Goal: Task Accomplishment & Management: Manage account settings

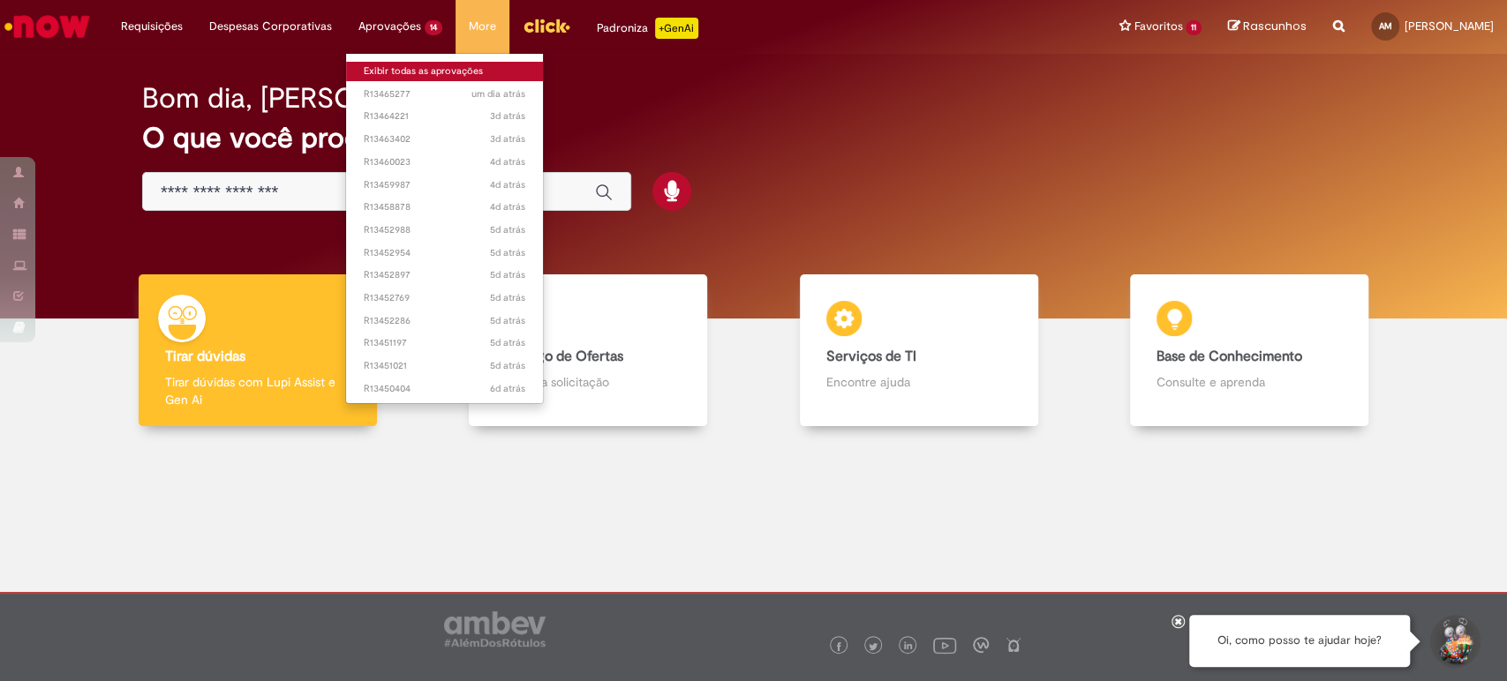
click at [412, 70] on link "Exibir todas as aprovações" at bounding box center [444, 71] width 197 height 19
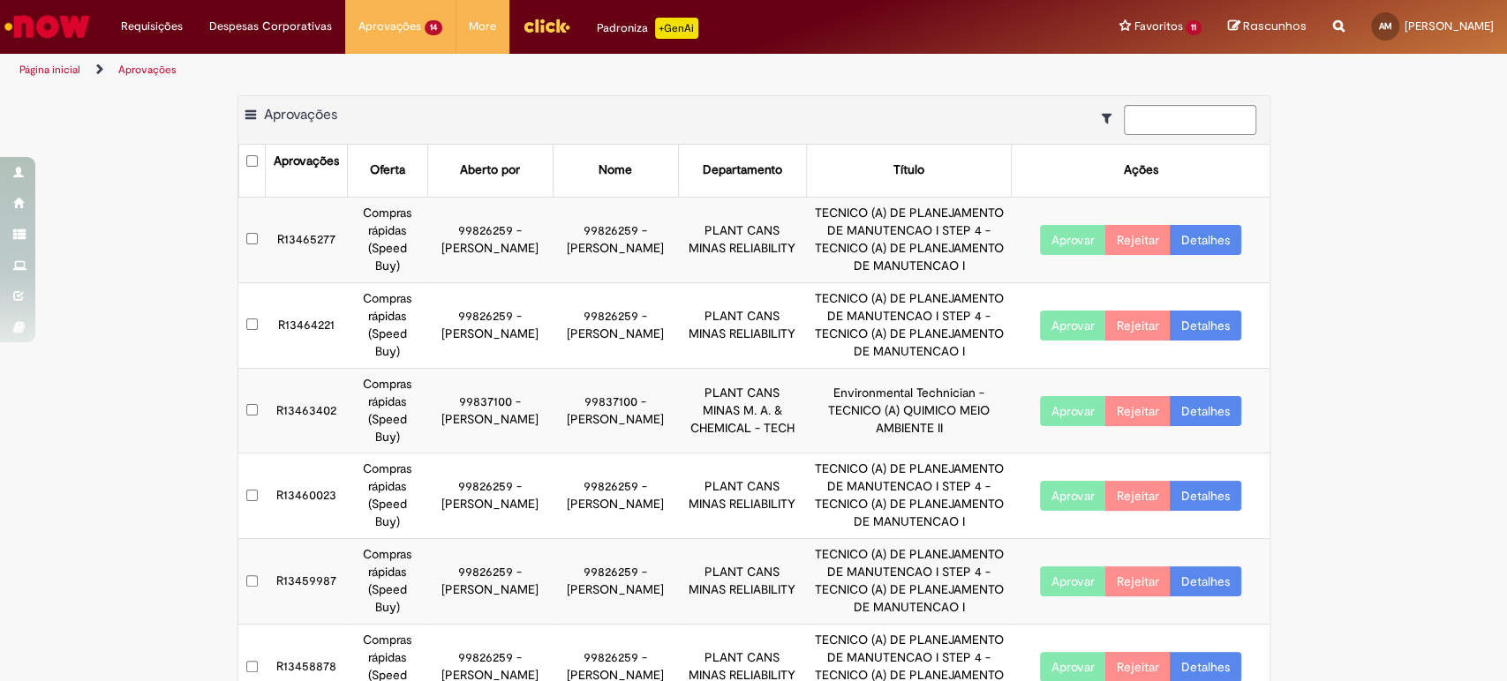
click at [1186, 255] on link "Detalhes" at bounding box center [1204, 240] width 71 height 30
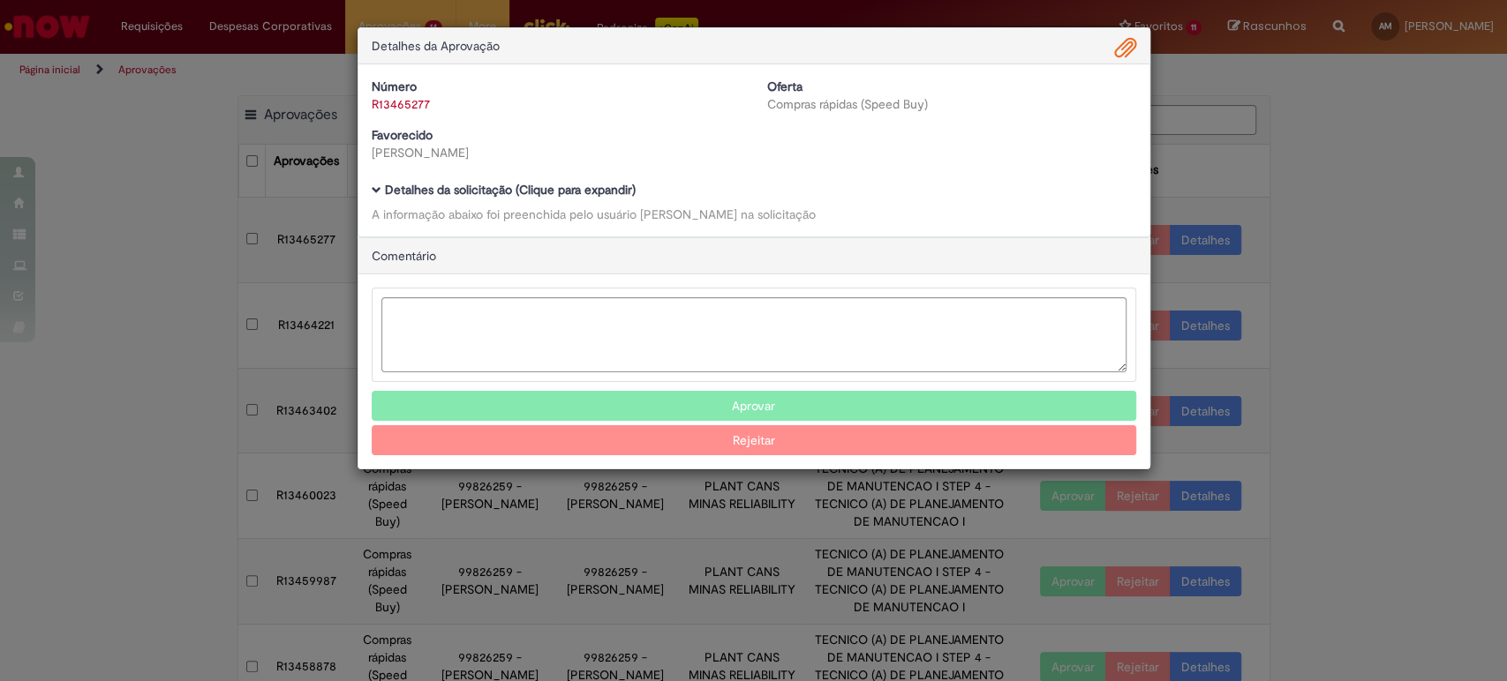
click at [1112, 45] on div "Detalhes da Aprovação" at bounding box center [753, 46] width 791 height 36
click at [1127, 44] on span "Ambev Approval Modal" at bounding box center [1125, 49] width 21 height 30
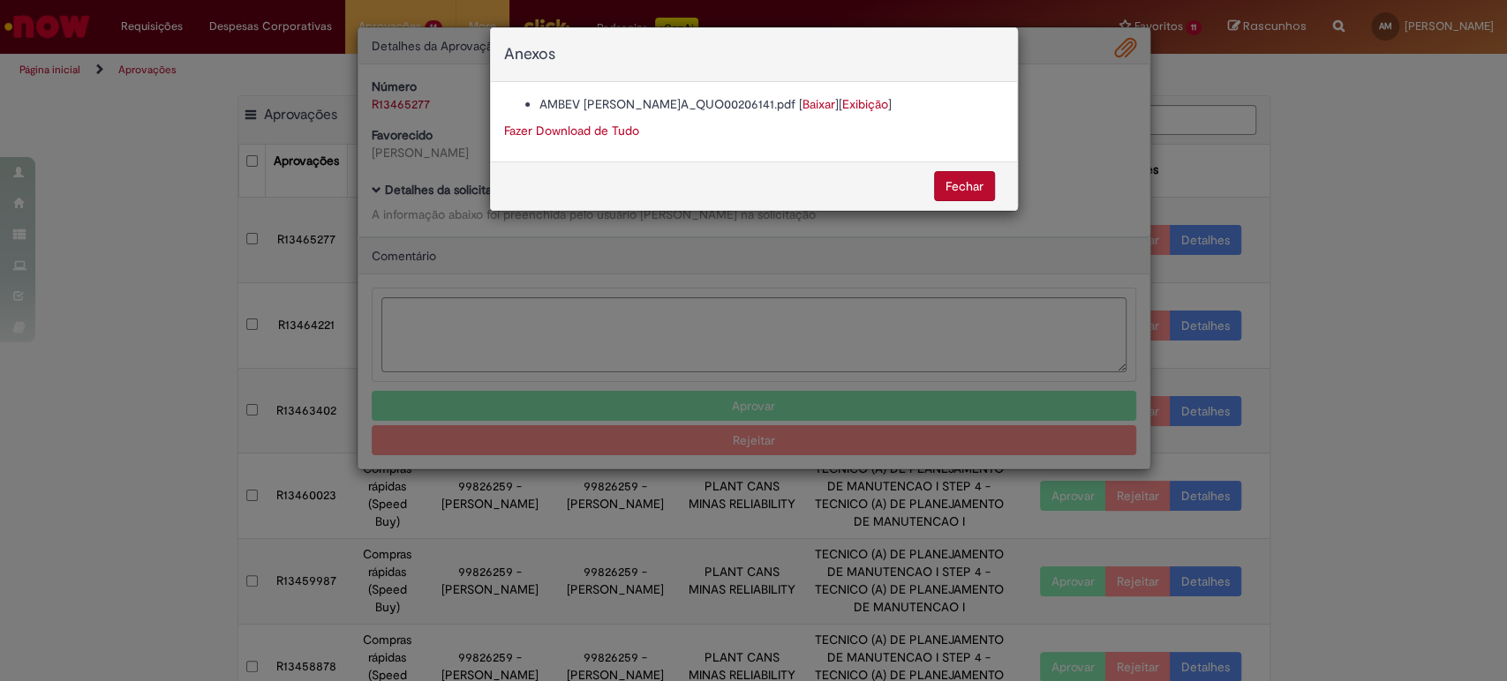
click at [802, 103] on link "Baixar" at bounding box center [818, 104] width 33 height 16
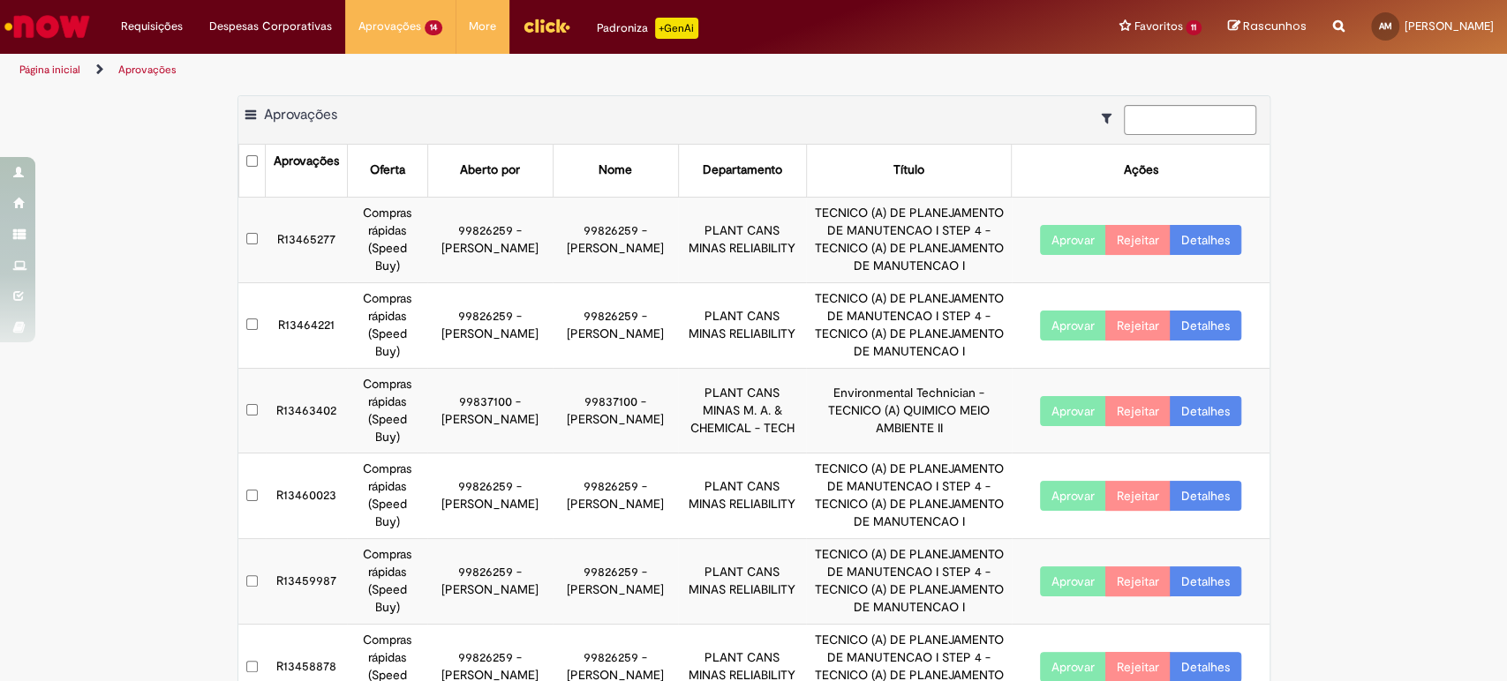
click at [1188, 341] on link "Detalhes" at bounding box center [1204, 326] width 71 height 30
click at [1206, 341] on link "Detalhes" at bounding box center [1204, 326] width 71 height 30
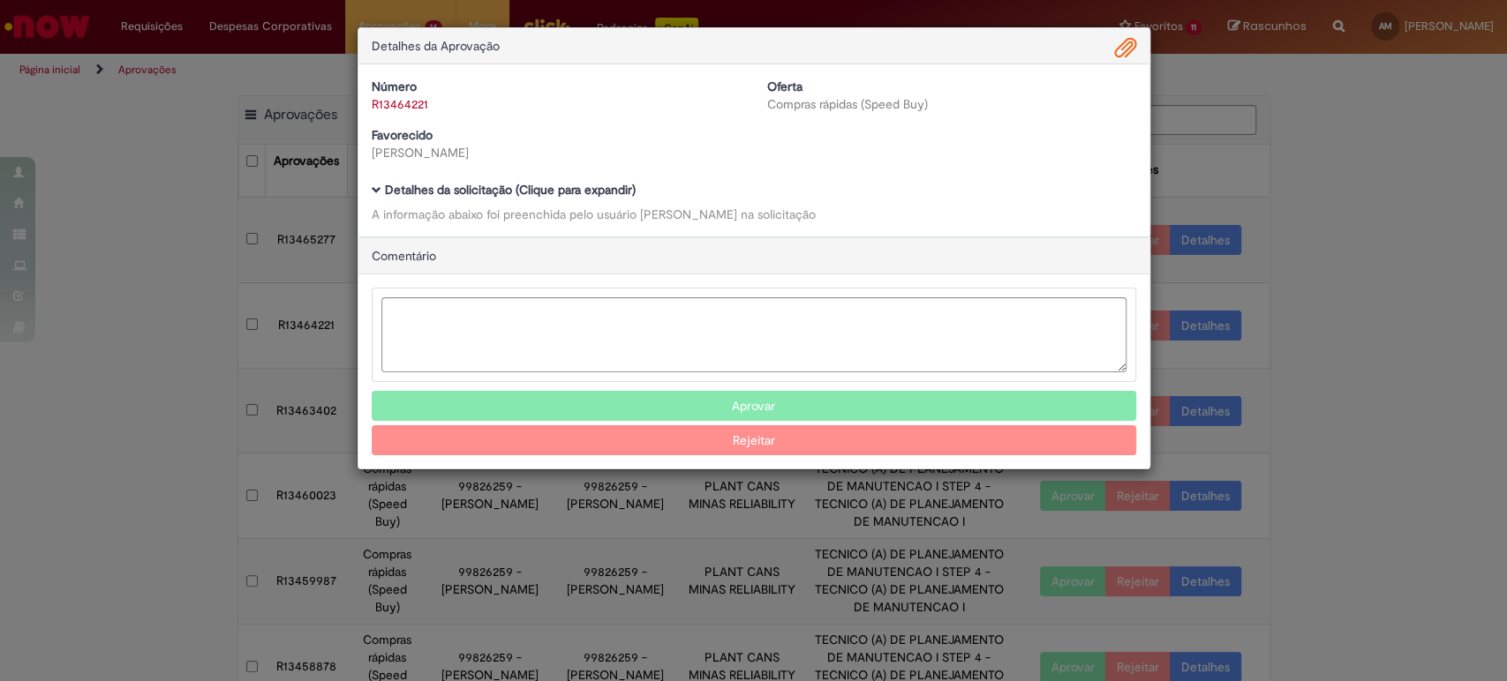
click at [1127, 34] on span "Ambev Approval Modal" at bounding box center [1125, 49] width 21 height 30
click at [1126, 41] on span "Ambev Approval Modal" at bounding box center [1125, 49] width 21 height 30
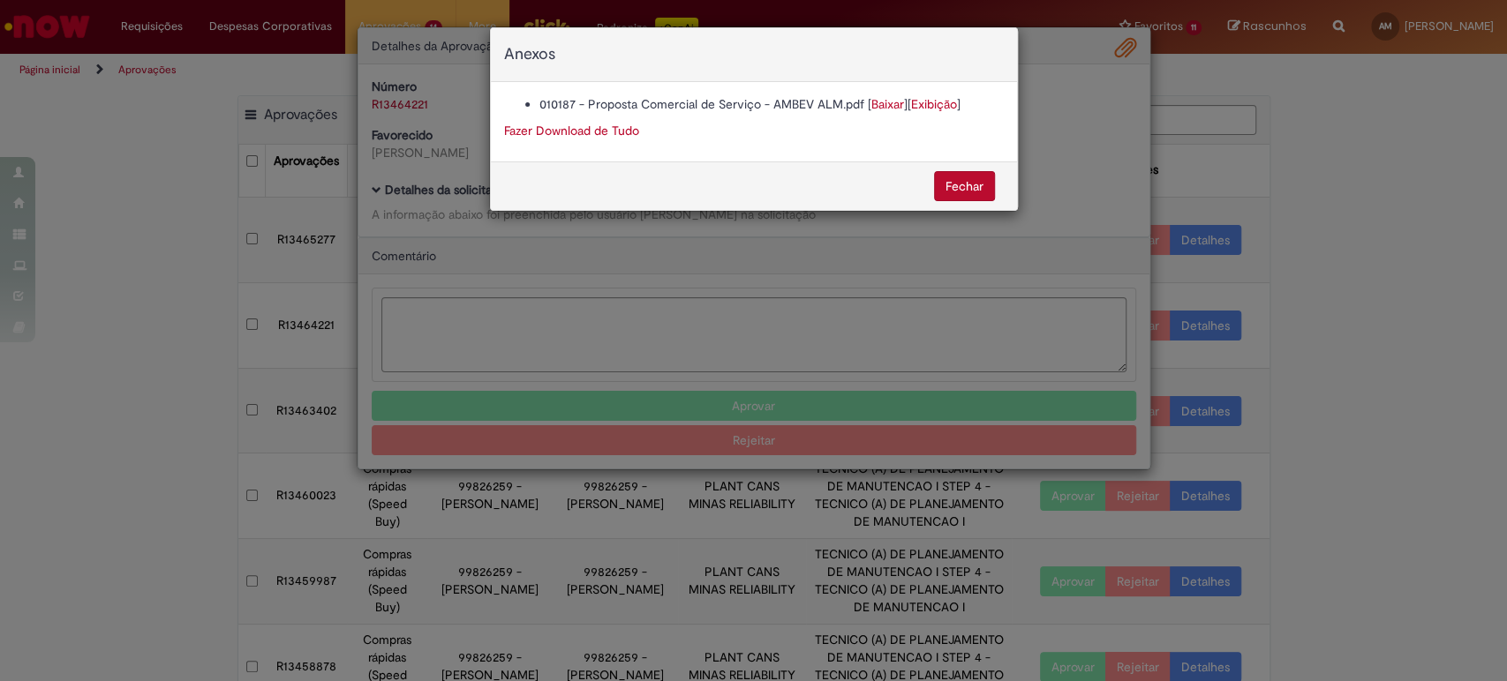
click at [944, 104] on link "Exibição" at bounding box center [934, 104] width 46 height 16
click at [881, 104] on link "Baixar" at bounding box center [887, 104] width 33 height 16
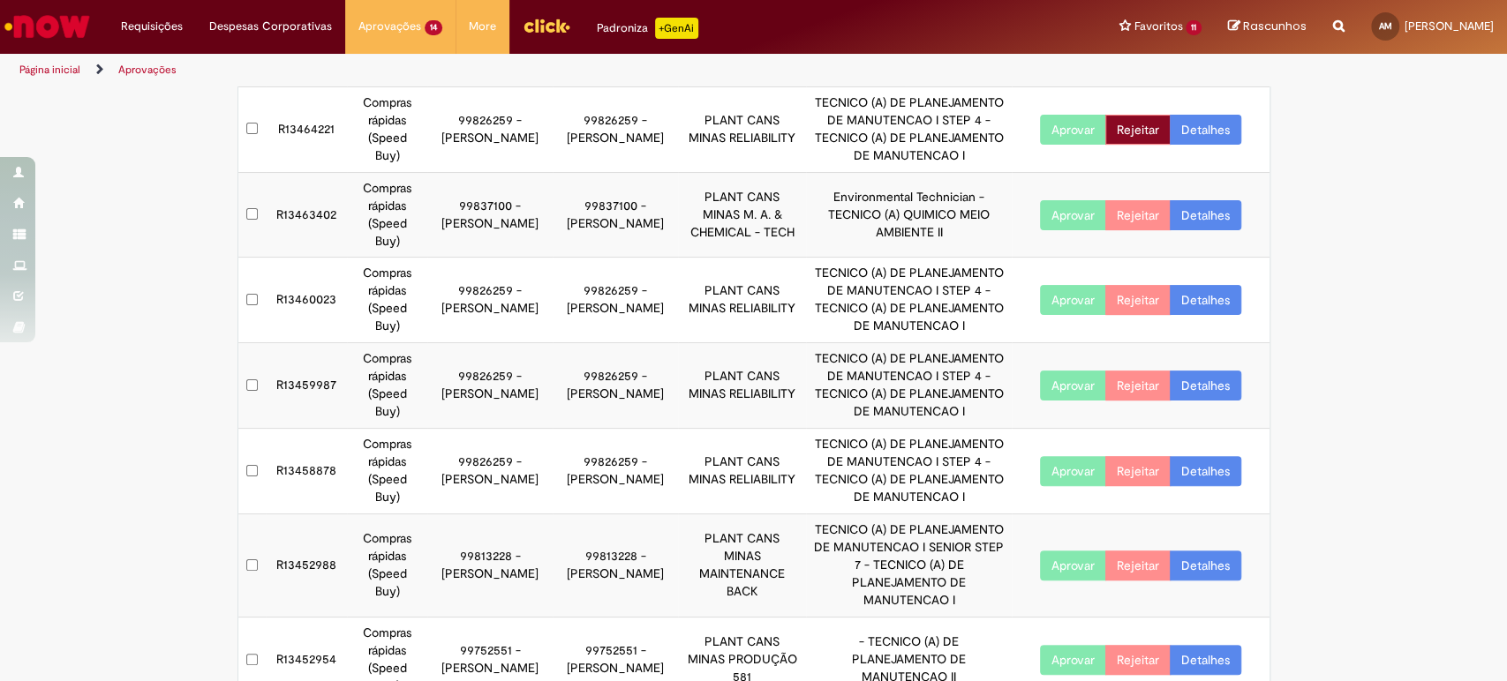
scroll to position [294, 0]
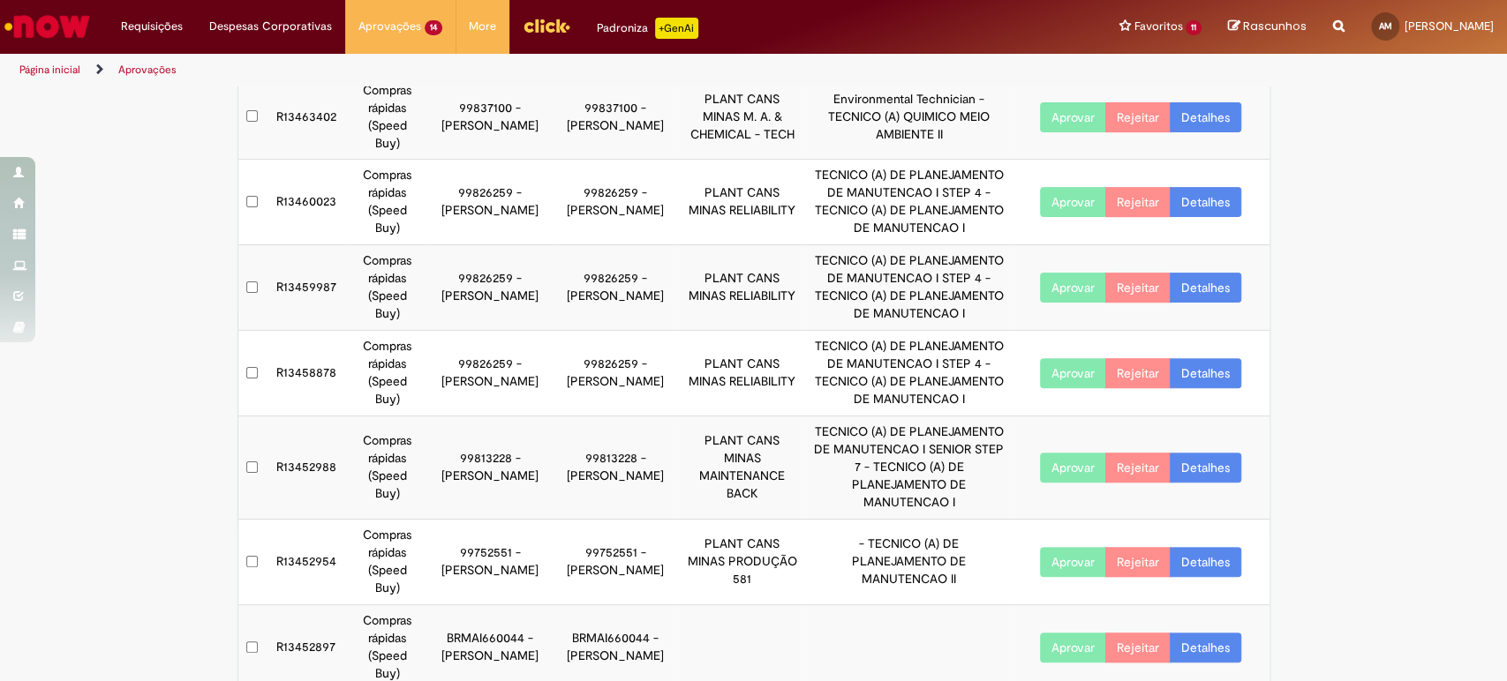
click at [1191, 217] on link "Detalhes" at bounding box center [1204, 202] width 71 height 30
click at [1189, 217] on link "Detalhes" at bounding box center [1204, 202] width 71 height 30
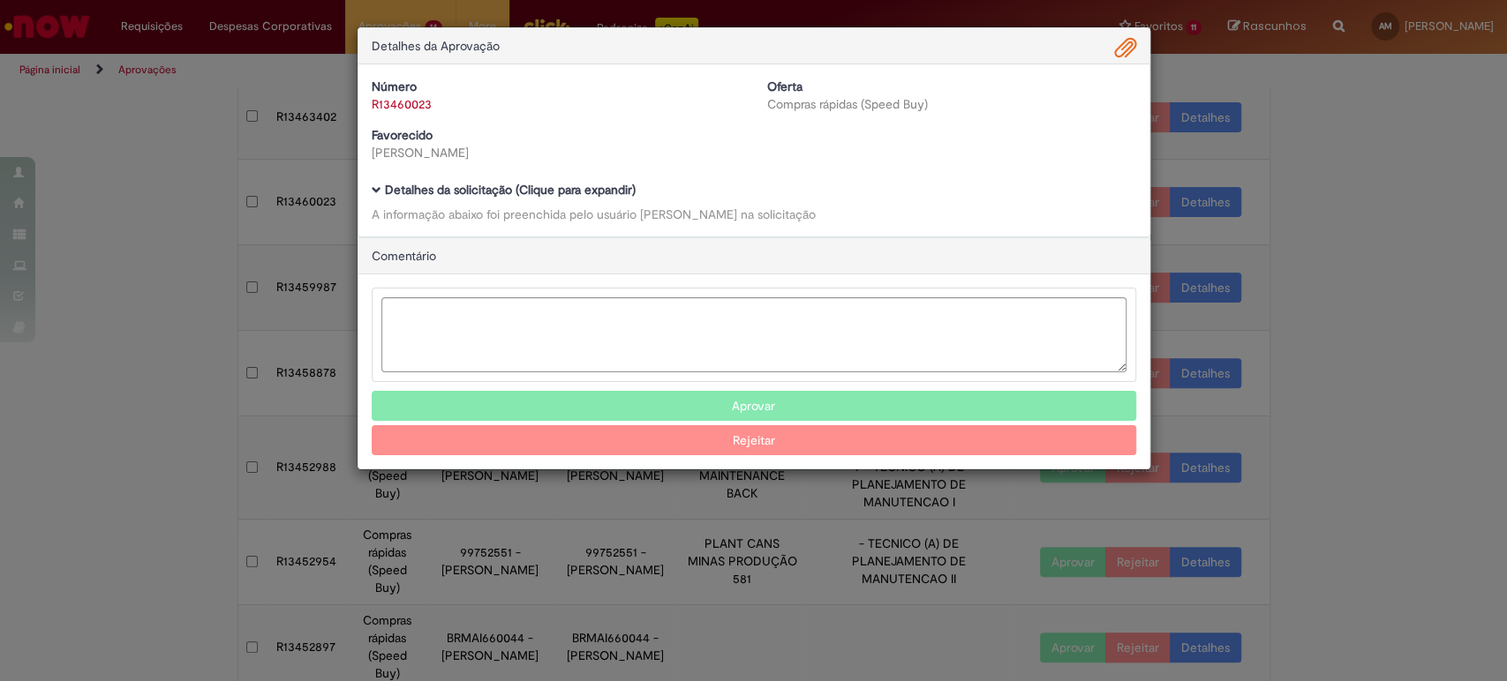
click at [1131, 48] on span "Ambev Approval Modal" at bounding box center [1125, 49] width 21 height 30
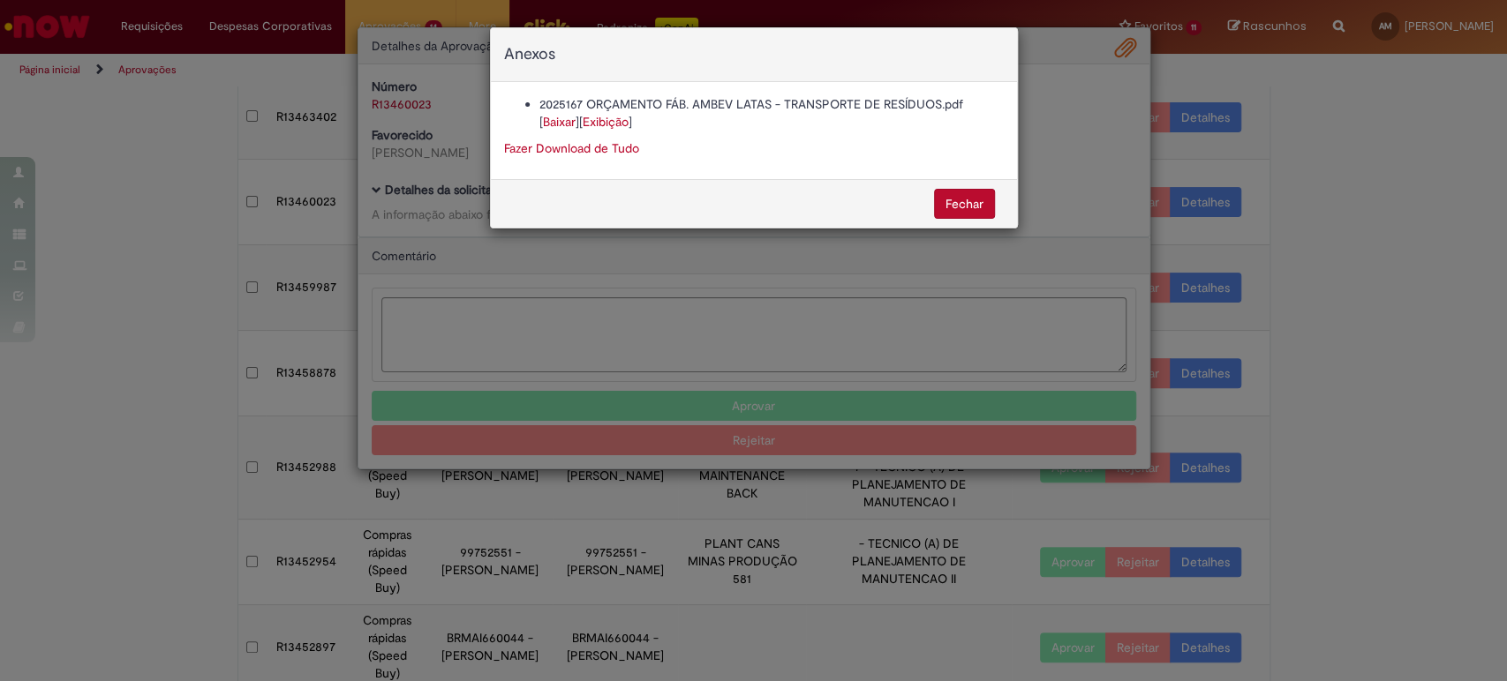
click at [566, 118] on link "Baixar" at bounding box center [559, 122] width 33 height 16
click at [959, 208] on button "Fechar" at bounding box center [964, 204] width 61 height 30
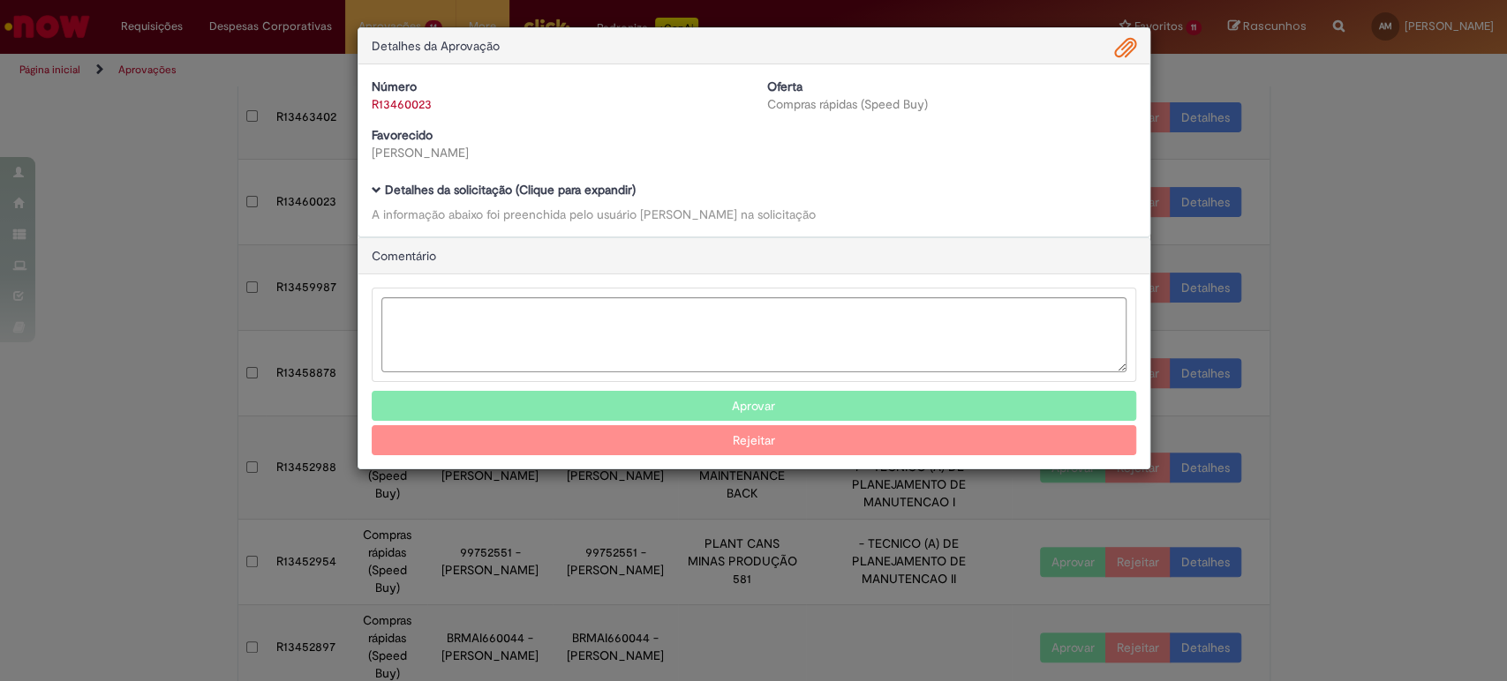
click at [757, 413] on button "Aprovar" at bounding box center [754, 406] width 764 height 30
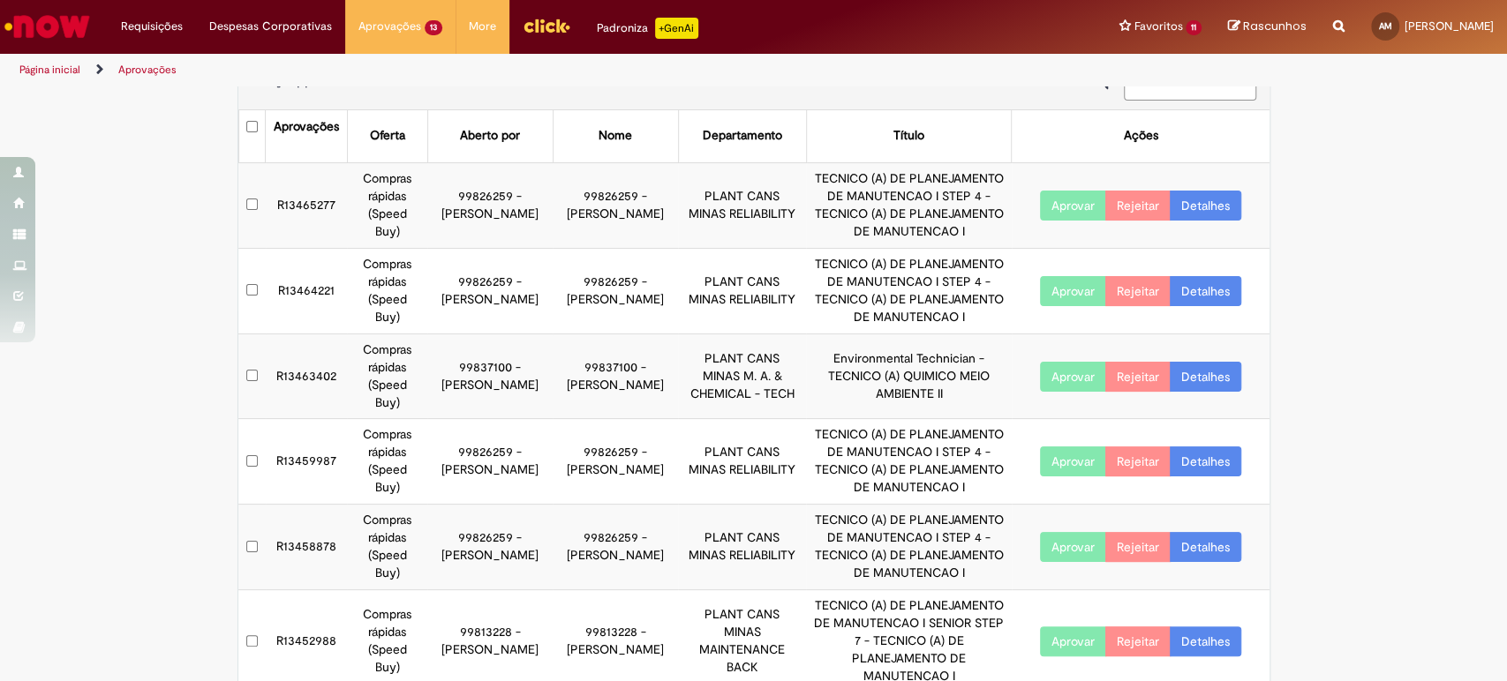
scroll to position [0, 0]
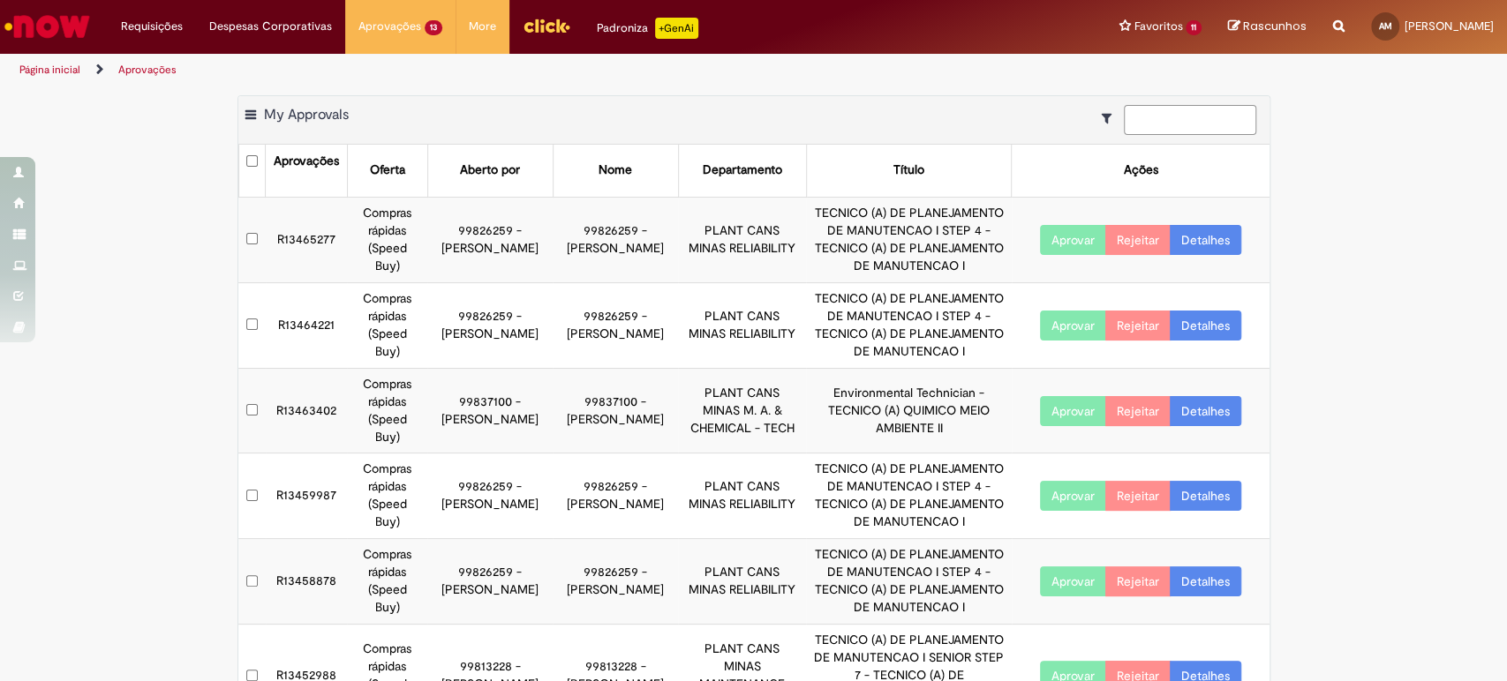
click at [1162, 112] on input at bounding box center [1190, 120] width 132 height 30
